Goal: Task Accomplishment & Management: Use online tool/utility

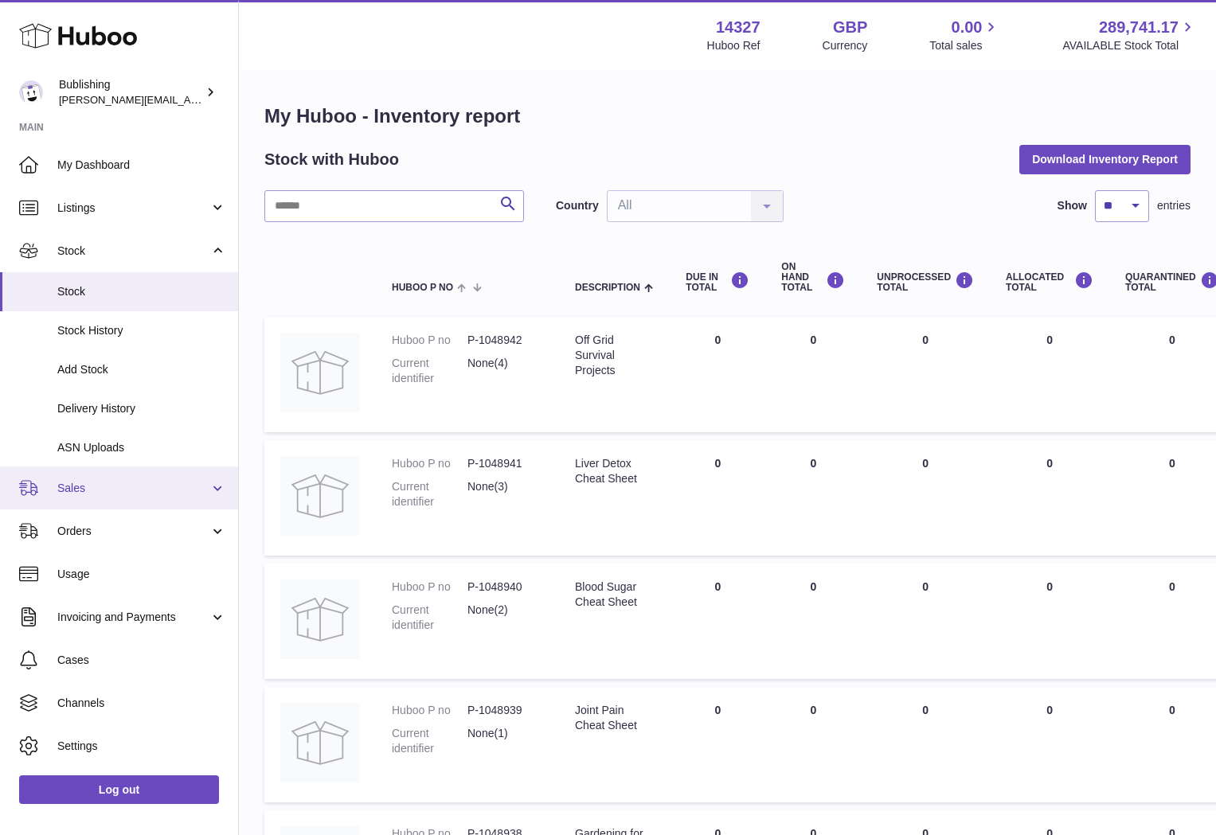
click at [110, 481] on span "Sales" at bounding box center [133, 488] width 152 height 15
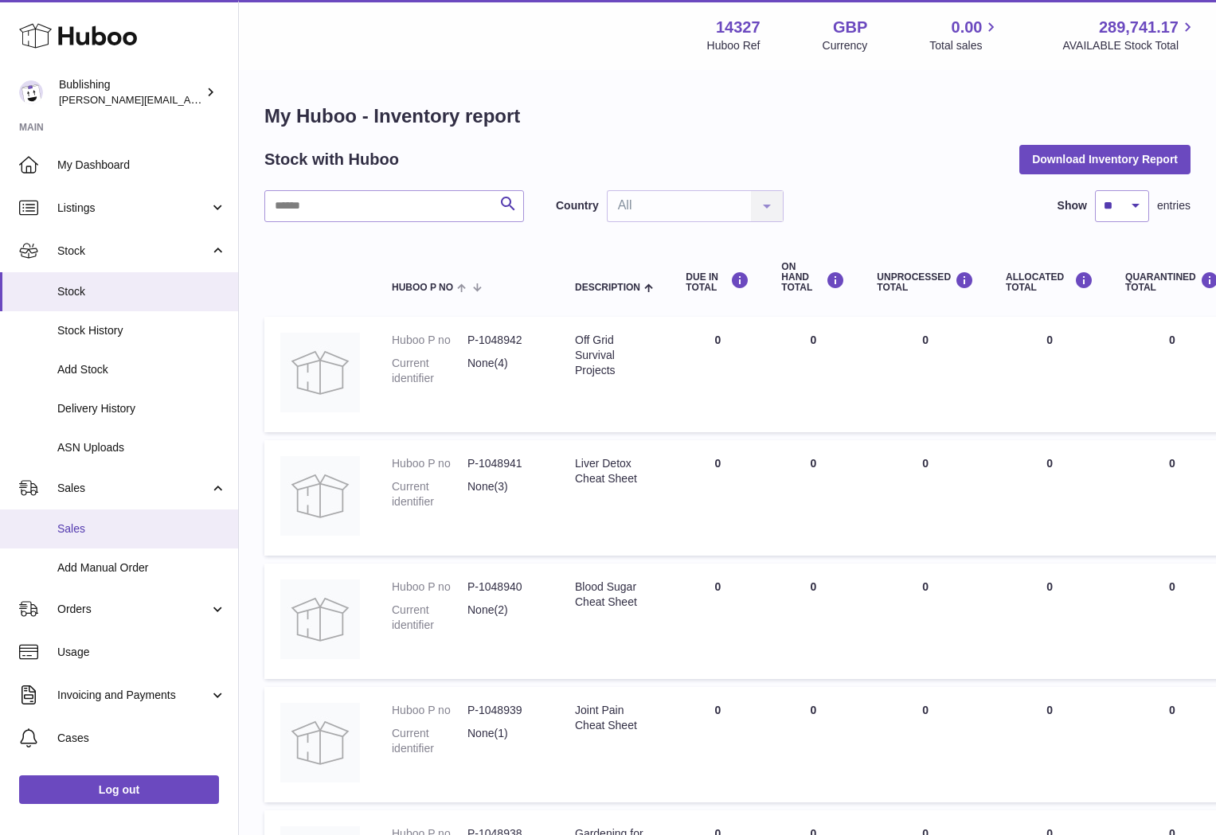
click at [75, 530] on span "Sales" at bounding box center [141, 528] width 169 height 15
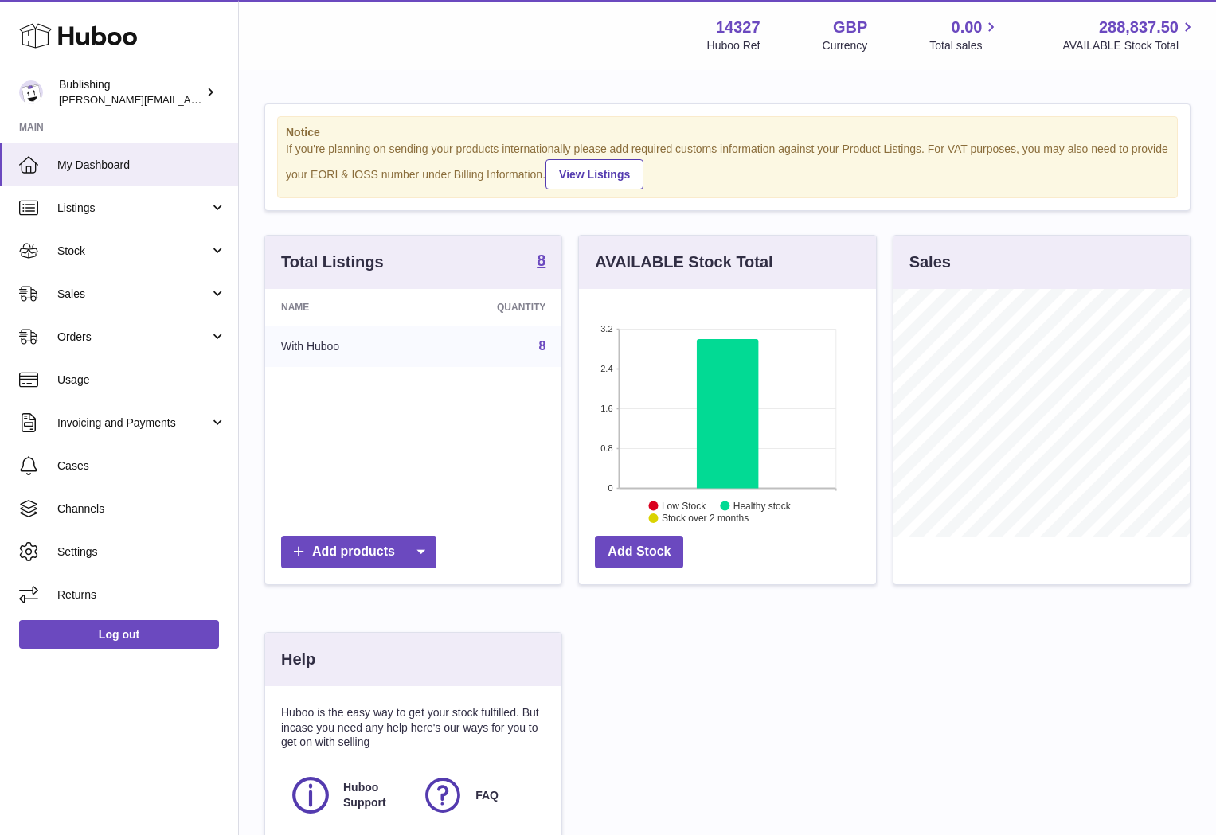
scroll to position [248, 296]
click at [192, 295] on span "Sales" at bounding box center [133, 294] width 152 height 15
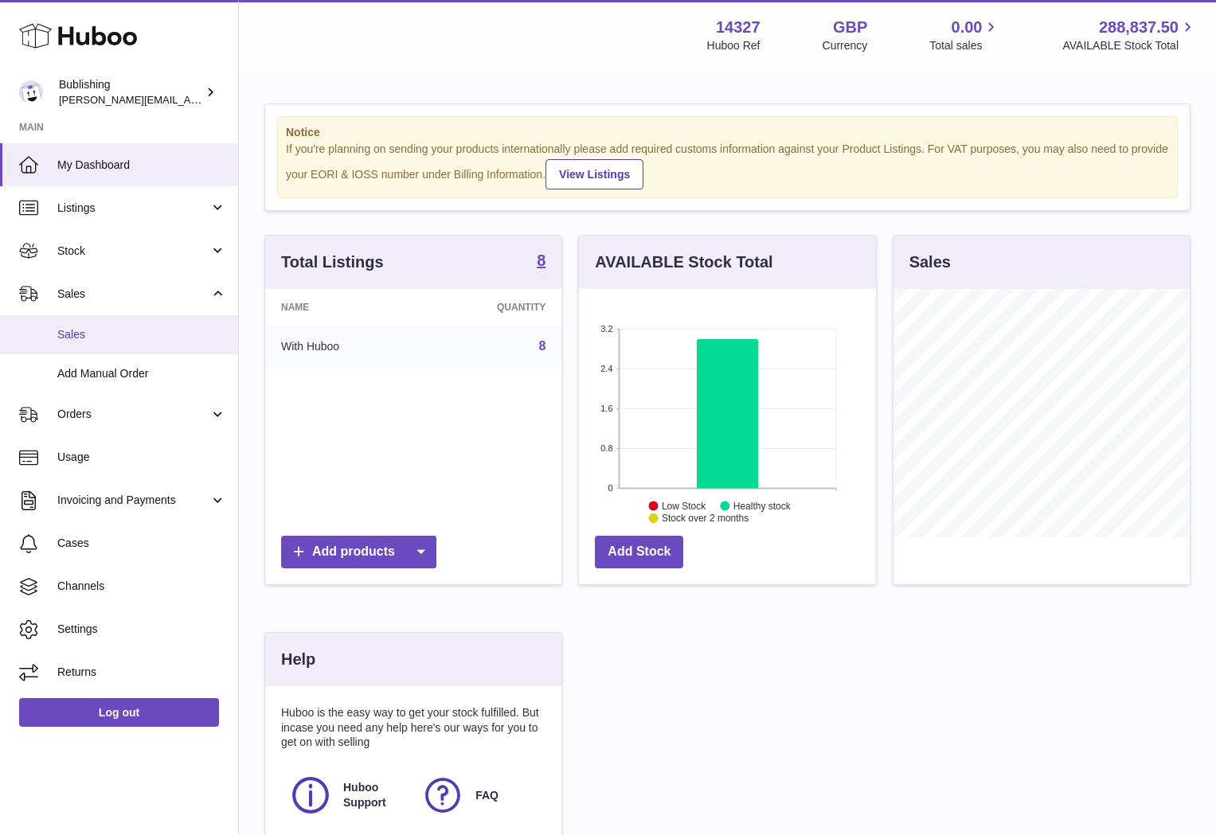
click at [82, 334] on span "Sales" at bounding box center [141, 334] width 169 height 15
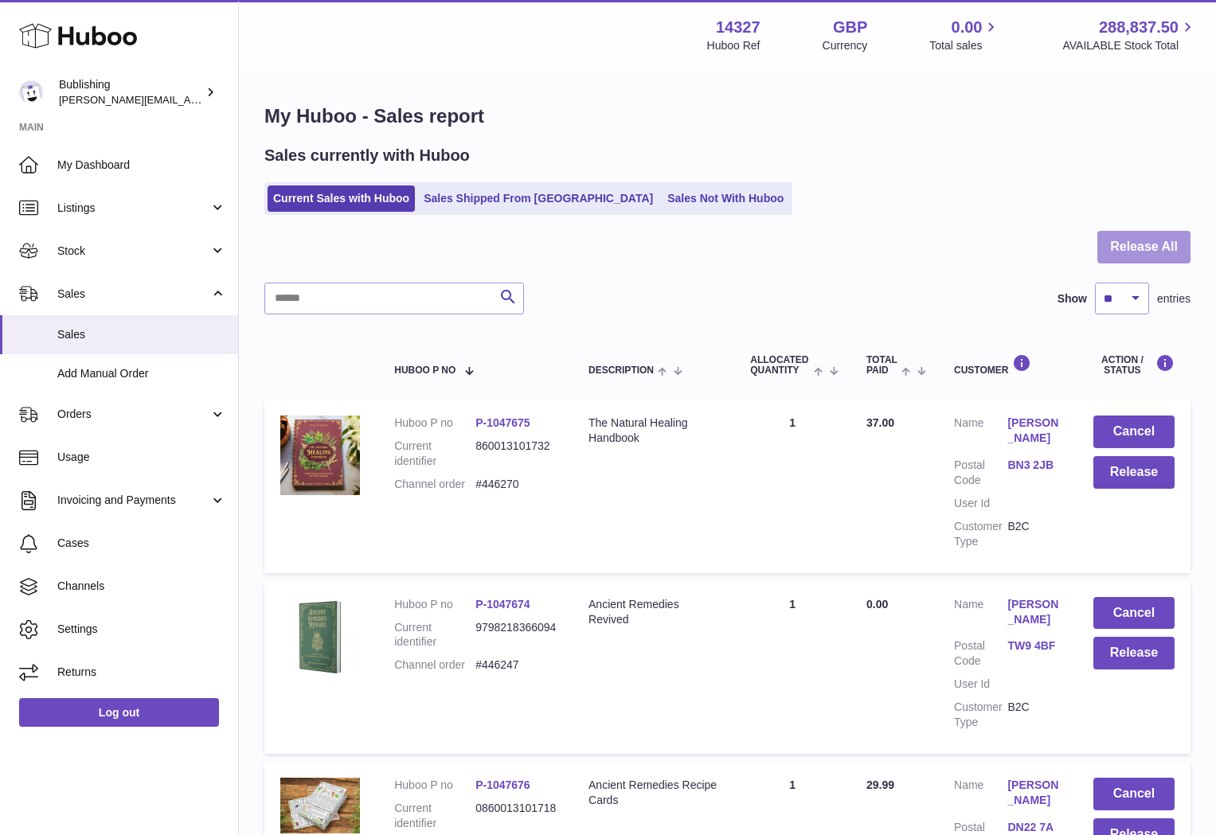
click at [1139, 255] on button "Release All" at bounding box center [1143, 247] width 93 height 33
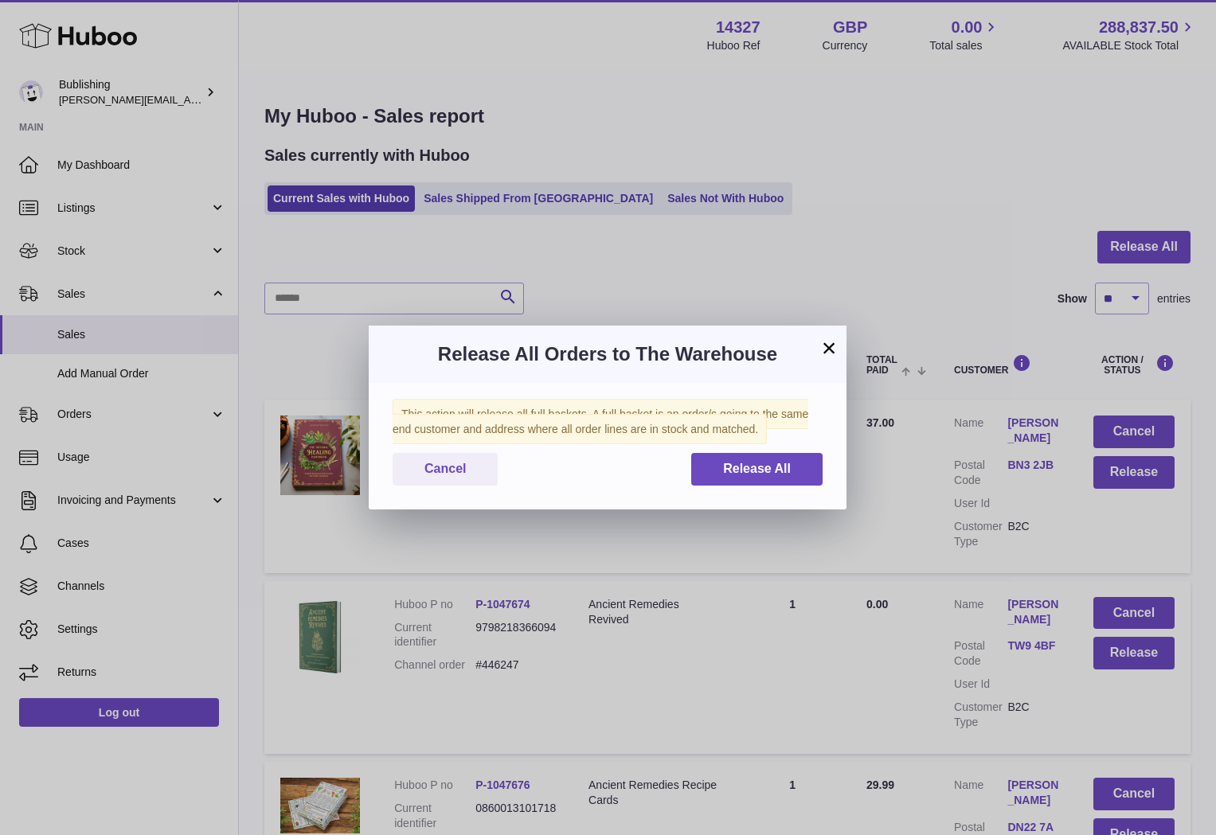
click at [836, 345] on button "×" at bounding box center [828, 347] width 19 height 19
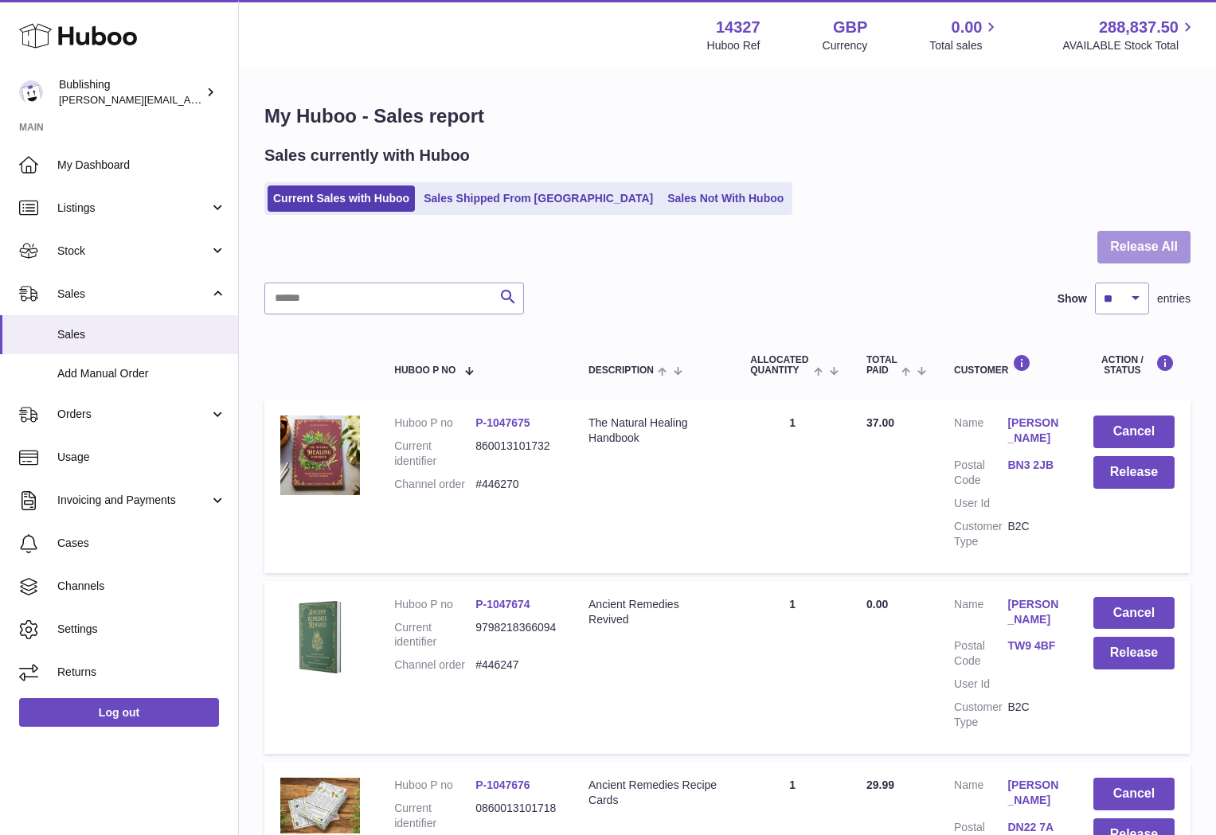
click at [1127, 240] on button "Release All" at bounding box center [1143, 247] width 93 height 33
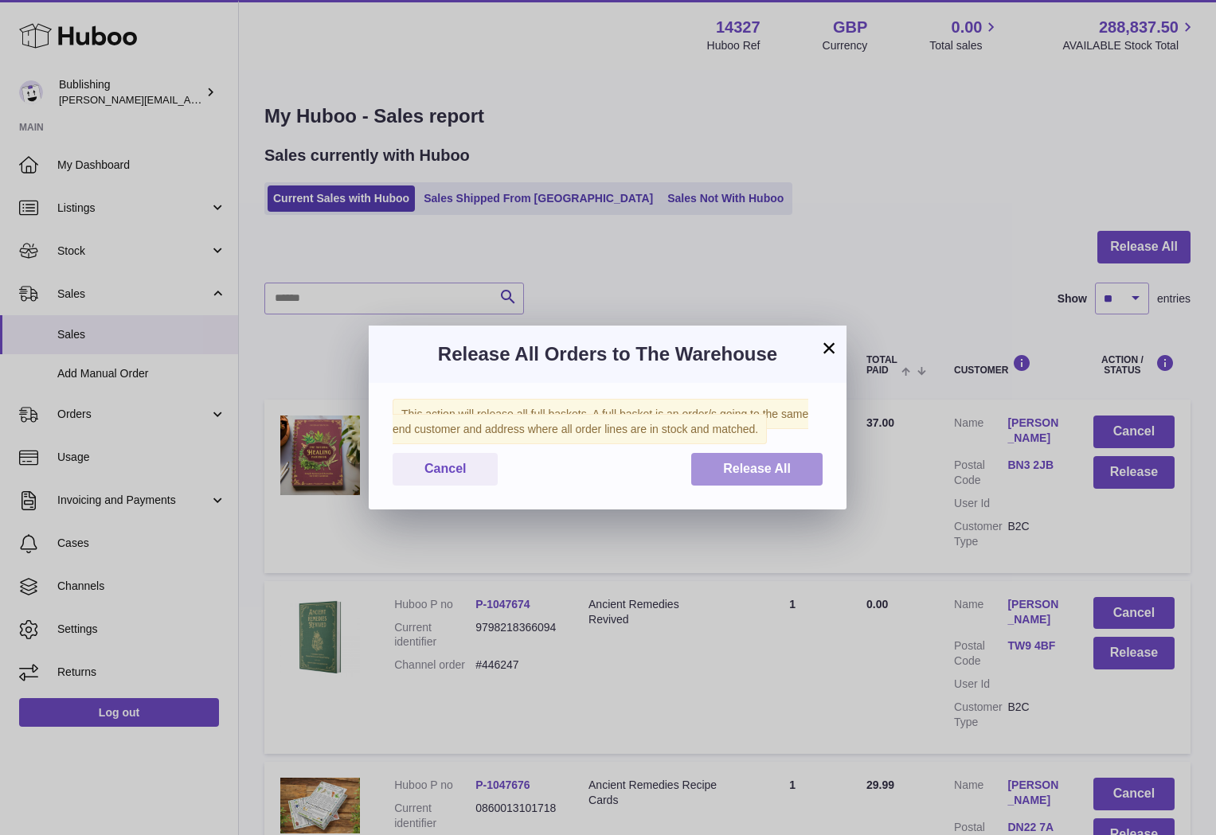
click at [755, 464] on span "Release All" at bounding box center [757, 469] width 68 height 14
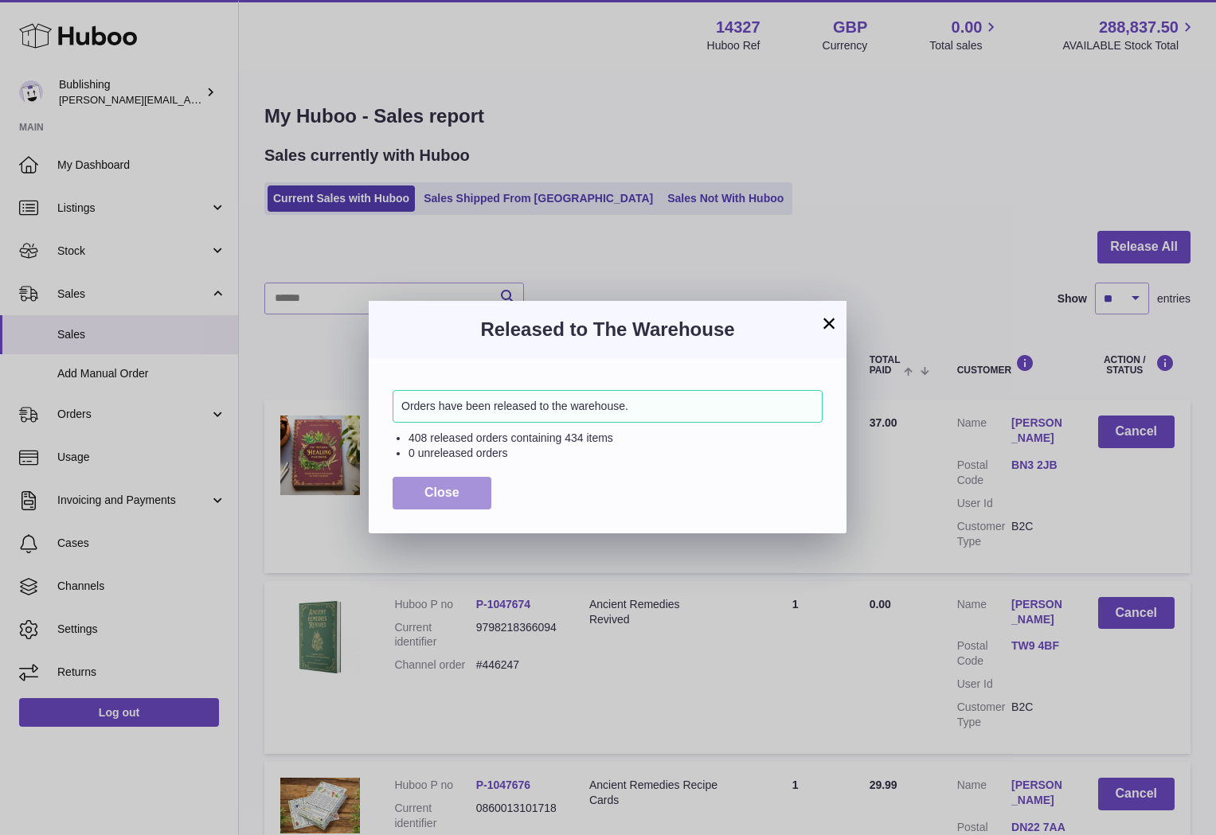
click at [456, 495] on span "Close" at bounding box center [441, 493] width 35 height 14
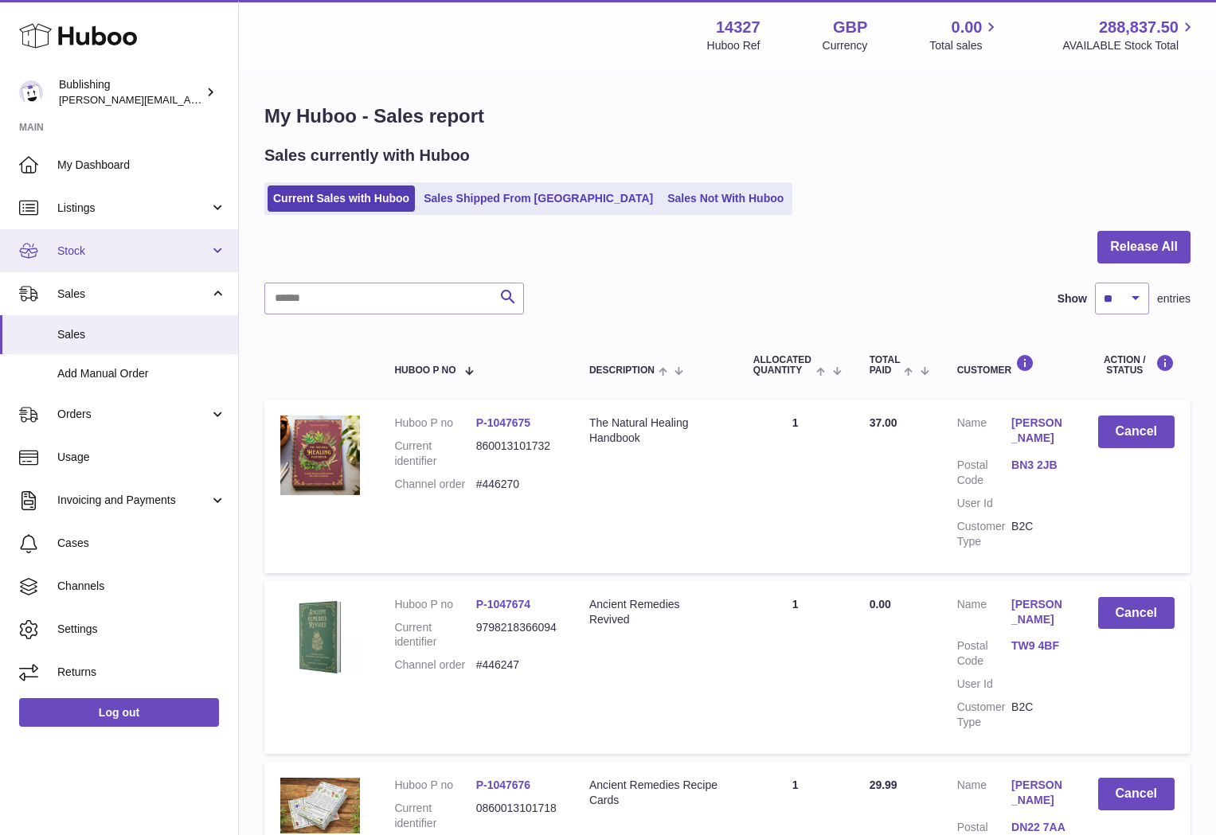
click at [132, 263] on link "Stock" at bounding box center [119, 250] width 238 height 43
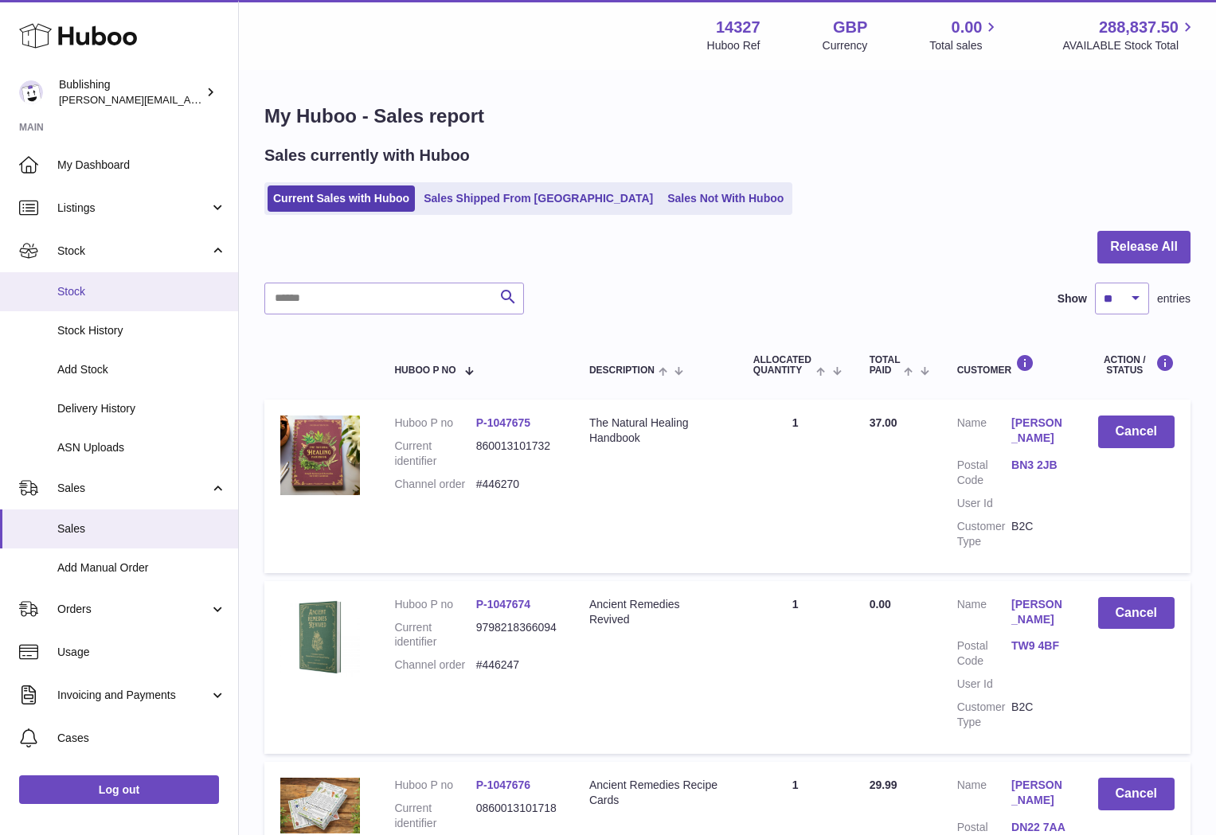
click at [72, 285] on span "Stock" at bounding box center [141, 291] width 169 height 15
